Goal: Information Seeking & Learning: Learn about a topic

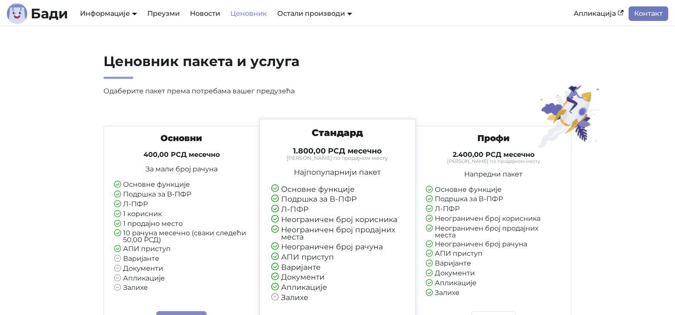
click at [655, 15] on link "Контакт" at bounding box center [649, 13] width 40 height 14
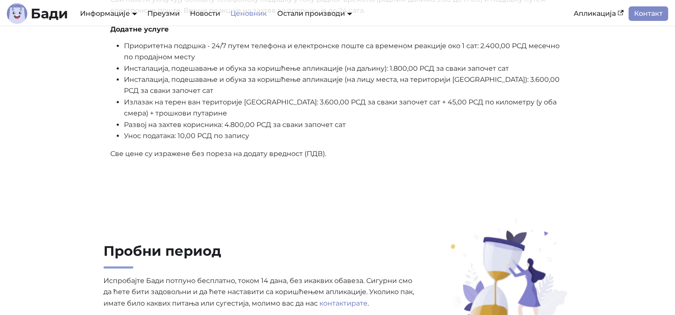
scroll to position [383, 0]
